Goal: Transaction & Acquisition: Purchase product/service

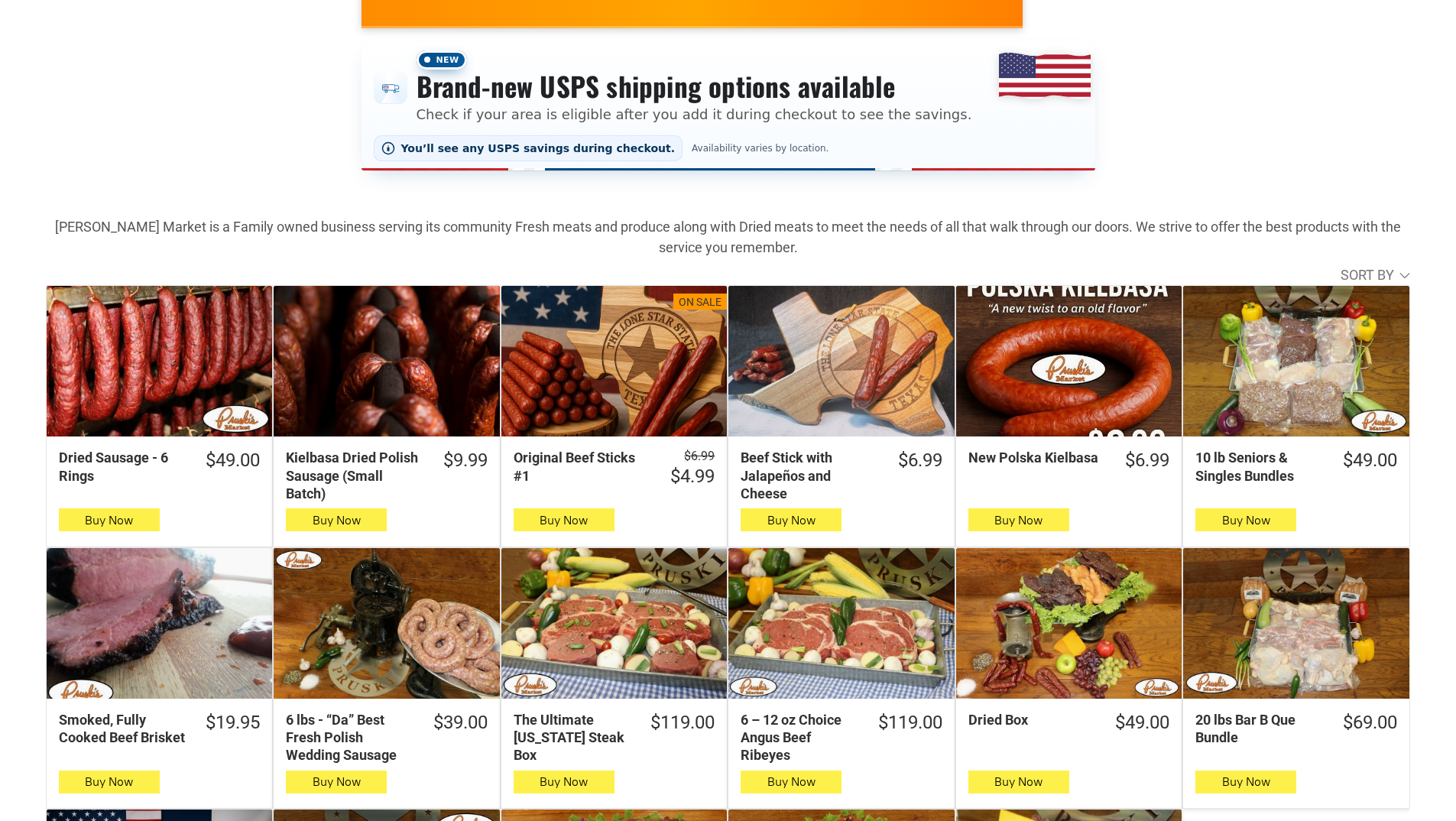
scroll to position [77, 0]
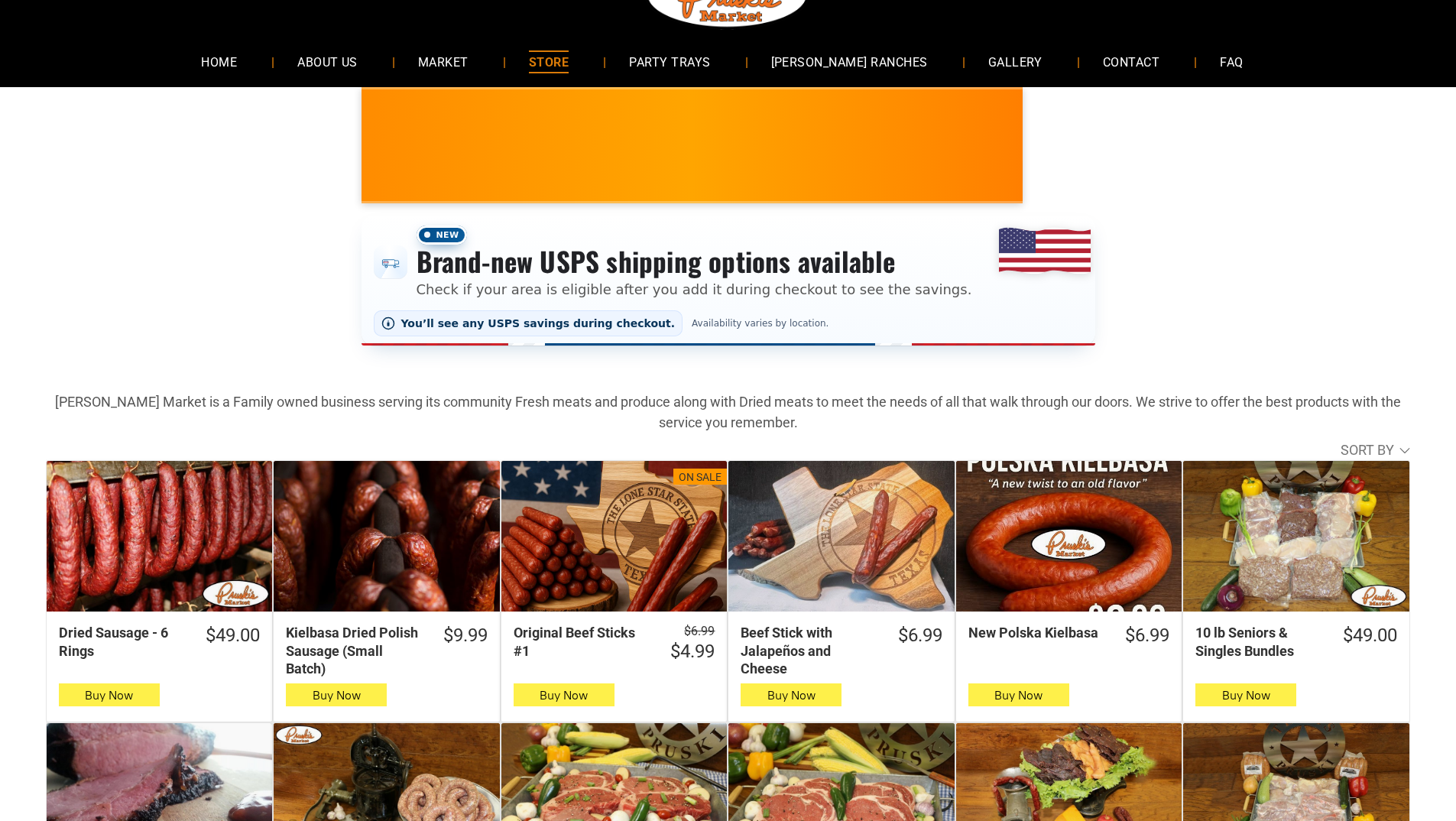
click at [539, 54] on link "STORE" at bounding box center [549, 62] width 85 height 41
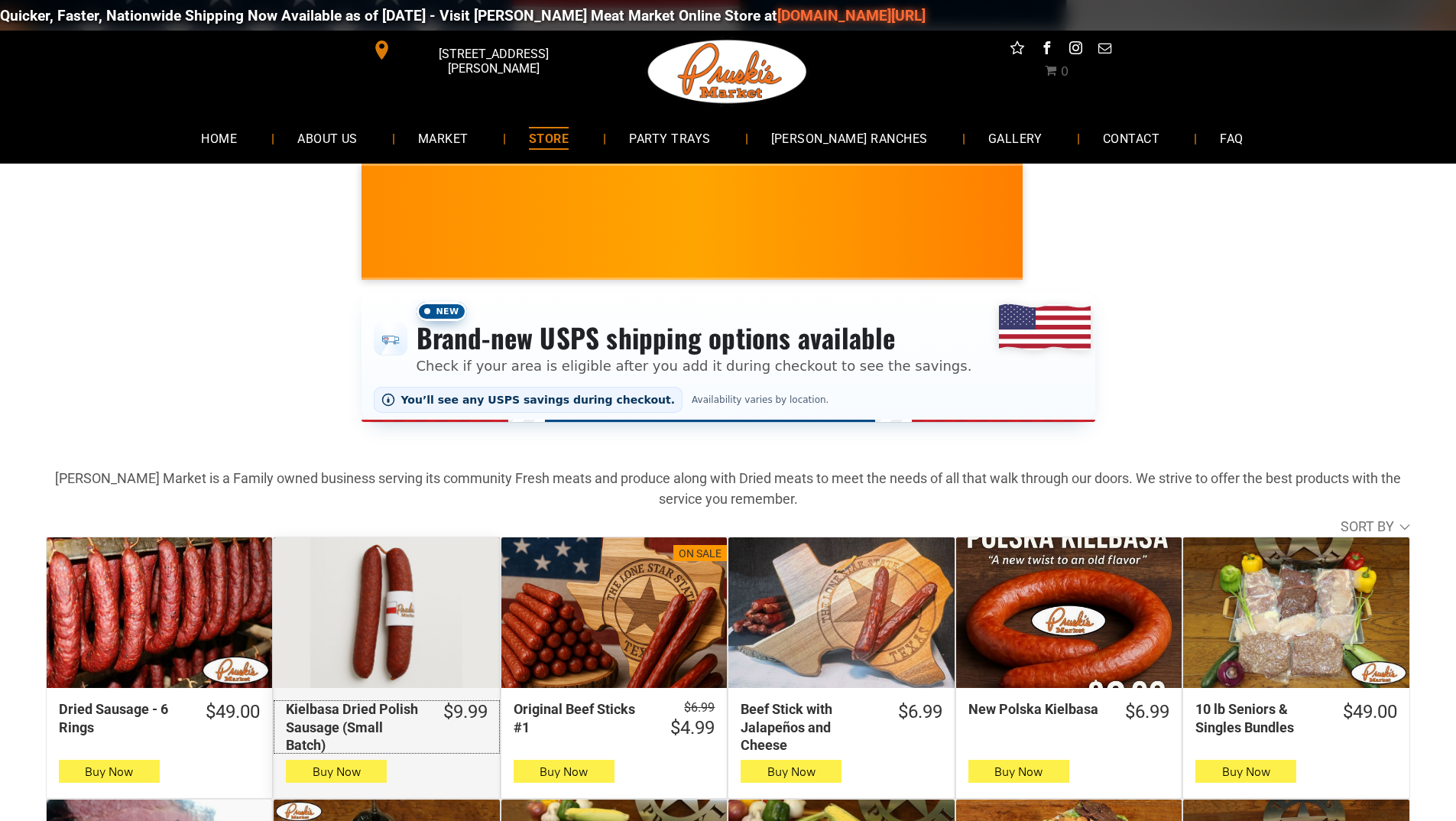
click at [419, 721] on div "Kielbasa Dried Polish Sausage (Small Batch)" at bounding box center [354, 727] width 137 height 54
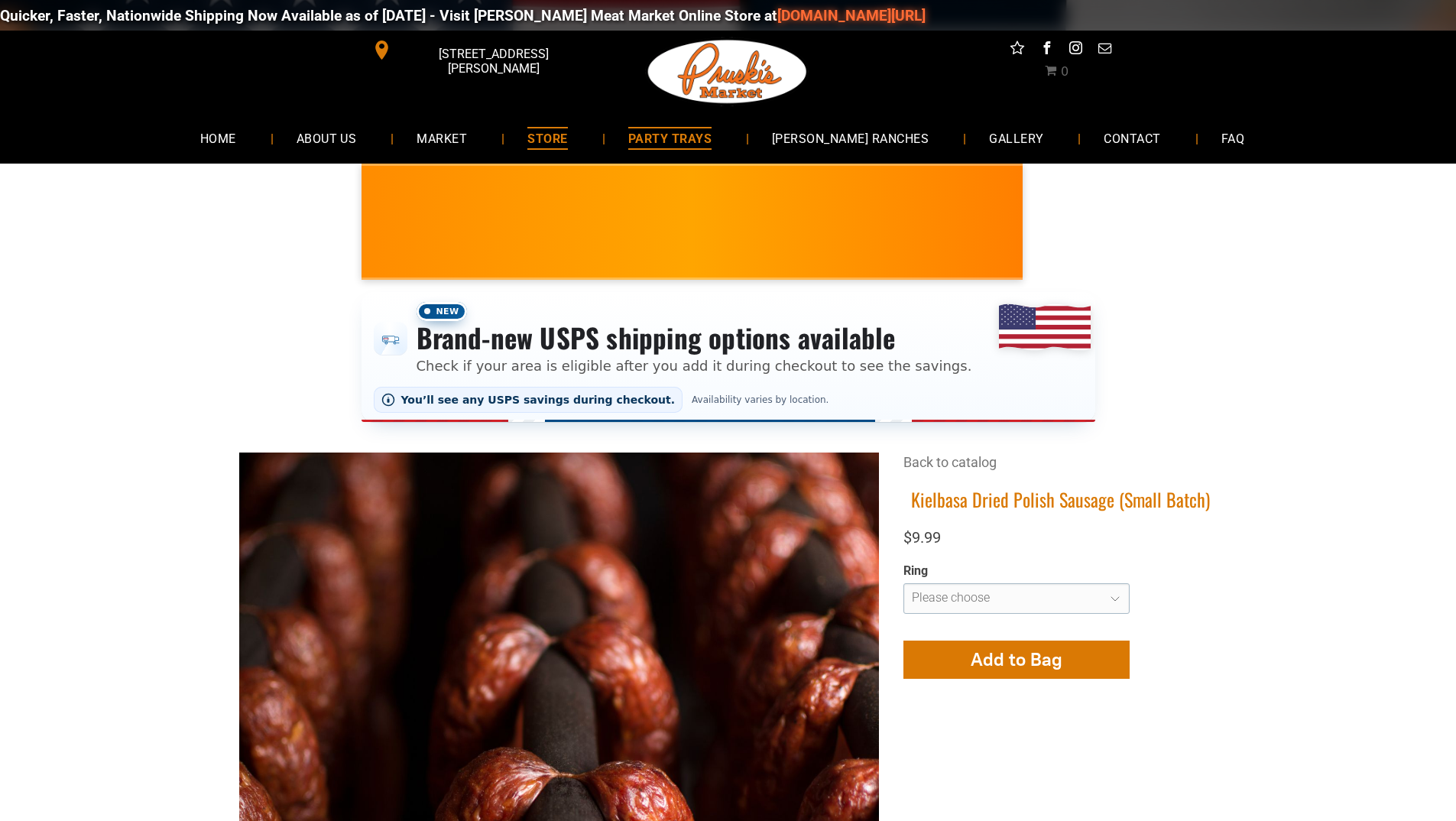
click at [698, 144] on span "PARTY TRAYS" at bounding box center [669, 137] width 84 height 22
